Goal: Task Accomplishment & Management: Manage account settings

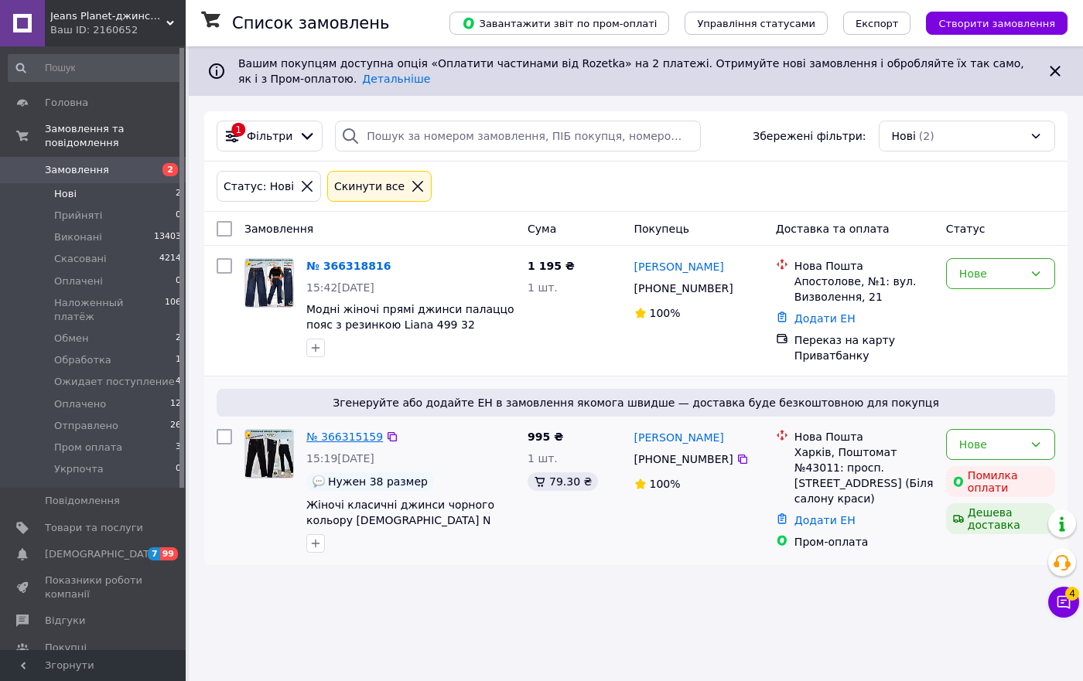
click at [362, 437] on link "№ 366315159" at bounding box center [344, 437] width 77 height 12
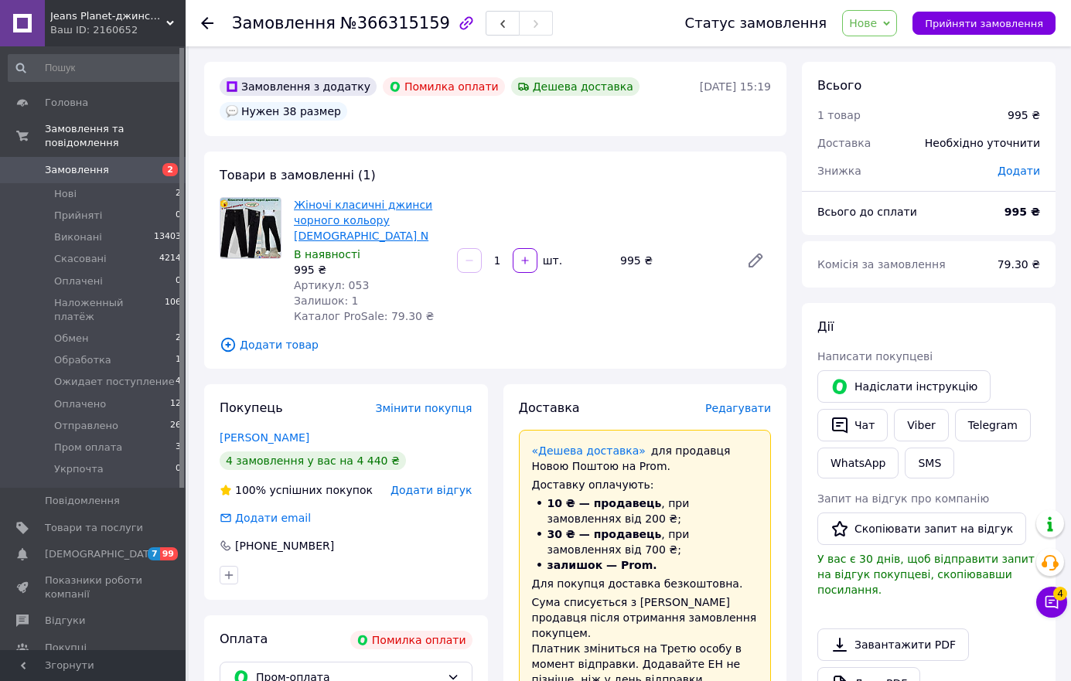
click at [347, 201] on link "Жіночі класичні джинси чорного кольору [DEMOGRAPHIC_DATA] N" at bounding box center [363, 220] width 138 height 43
click at [206, 19] on use at bounding box center [207, 23] width 12 height 12
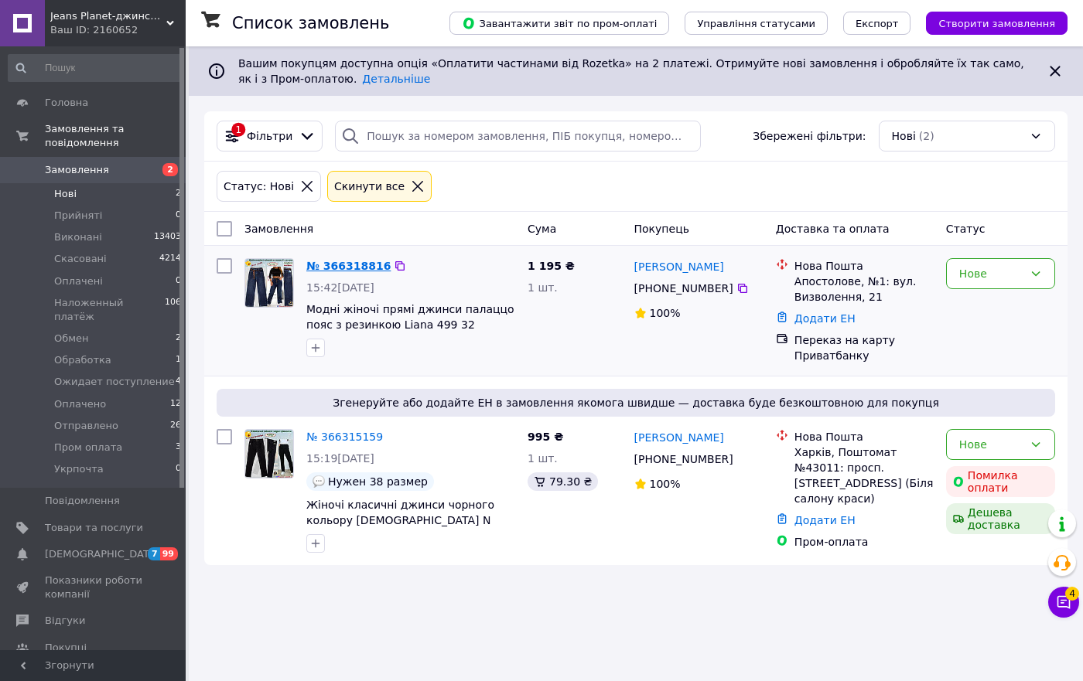
click at [336, 264] on link "№ 366318816" at bounding box center [348, 266] width 84 height 12
